Goal: Register for event/course

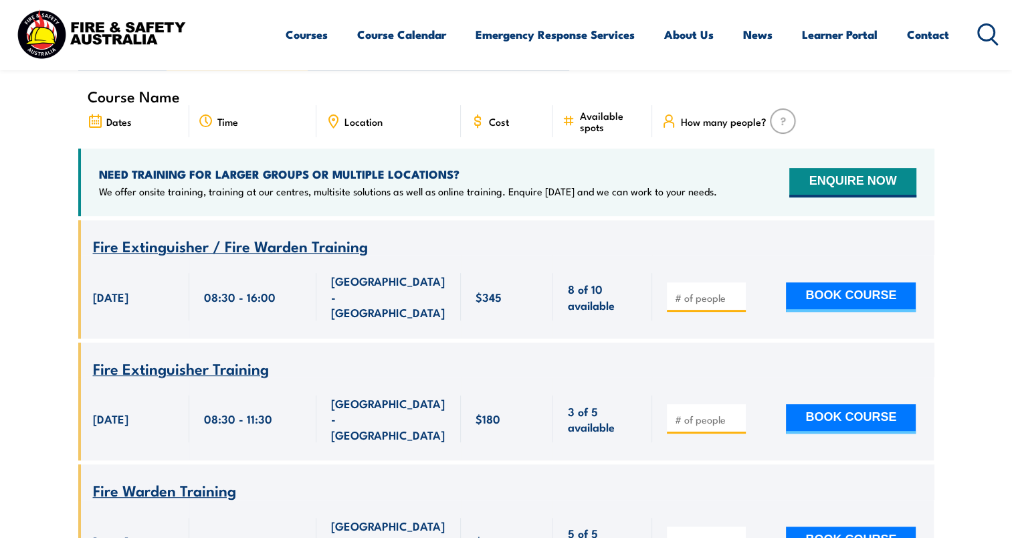
scroll to position [375, 0]
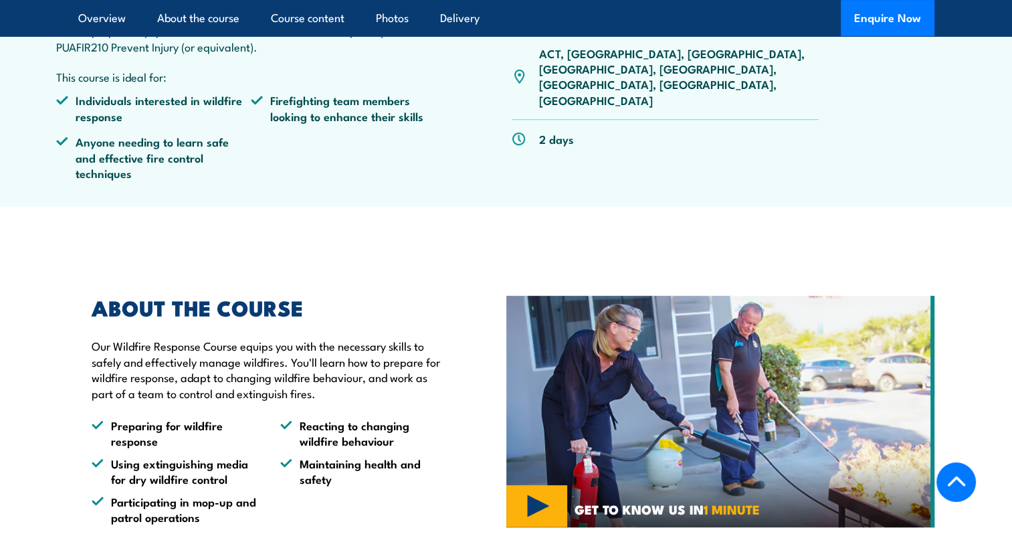
scroll to position [602, 0]
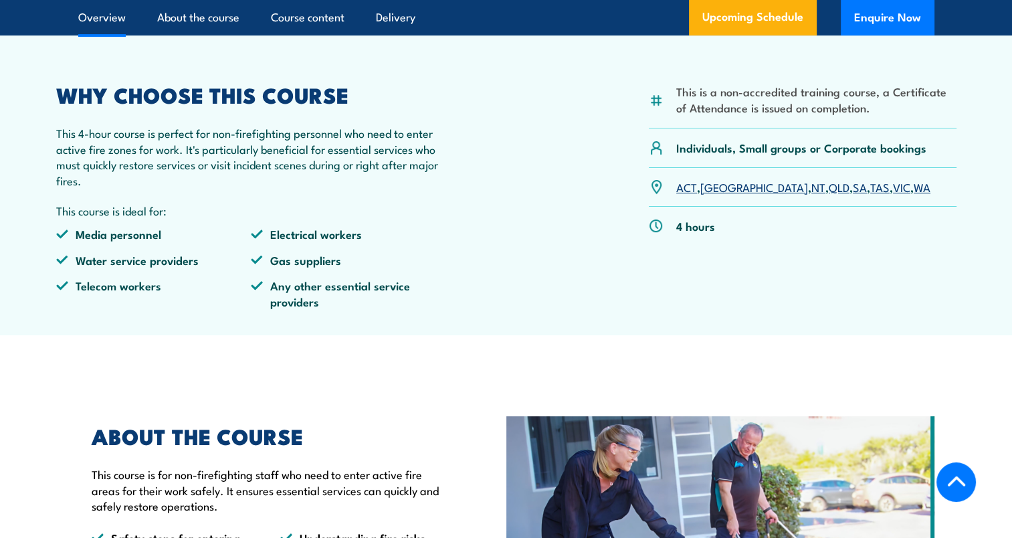
scroll to position [535, 0]
